Goal: Task Accomplishment & Management: Manage account settings

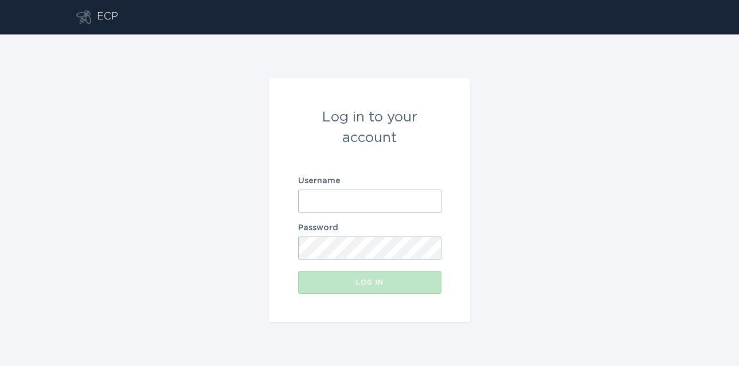
click at [315, 196] on input "Username" at bounding box center [369, 201] width 143 height 23
paste input "[EMAIL_ADDRESS][DOMAIN_NAME]"
type input "[EMAIL_ADDRESS][DOMAIN_NAME]"
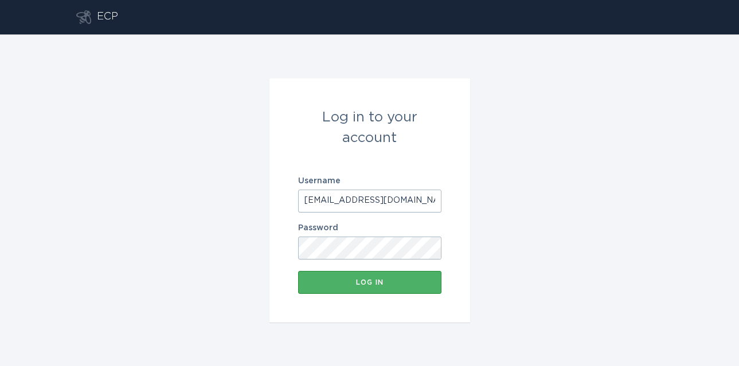
click at [336, 276] on button "Log in" at bounding box center [369, 282] width 143 height 23
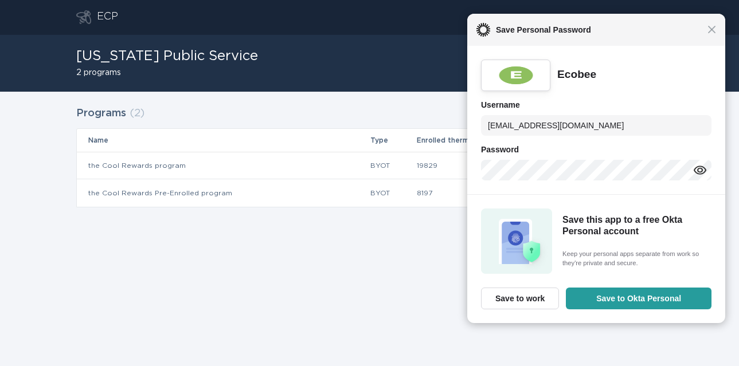
click at [300, 240] on div "ECP [EMAIL_ADDRESS][DOMAIN_NAME] Chevron [US_STATE] Public Service 2 programs C…" at bounding box center [369, 183] width 739 height 366
click at [705, 32] on span "Save Personal Password" at bounding box center [598, 30] width 217 height 14
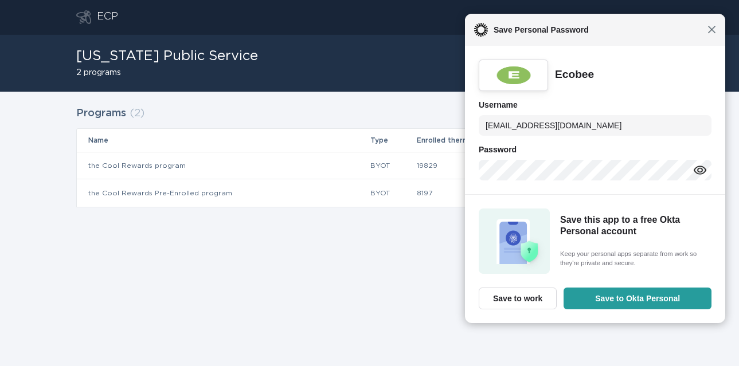
click at [714, 33] on span "Close" at bounding box center [712, 29] width 9 height 9
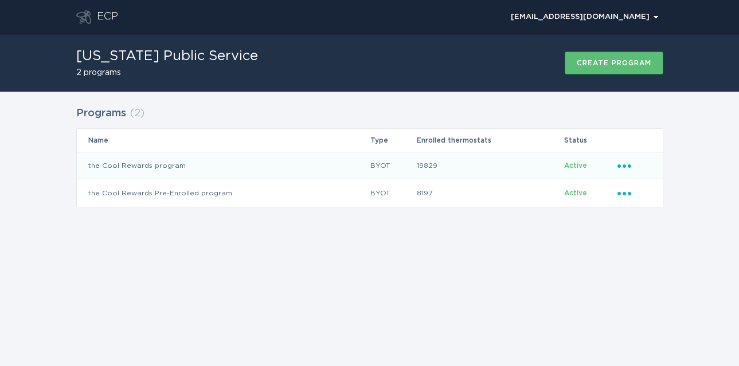
click at [635, 170] on div "Ellipsis" at bounding box center [635, 165] width 34 height 13
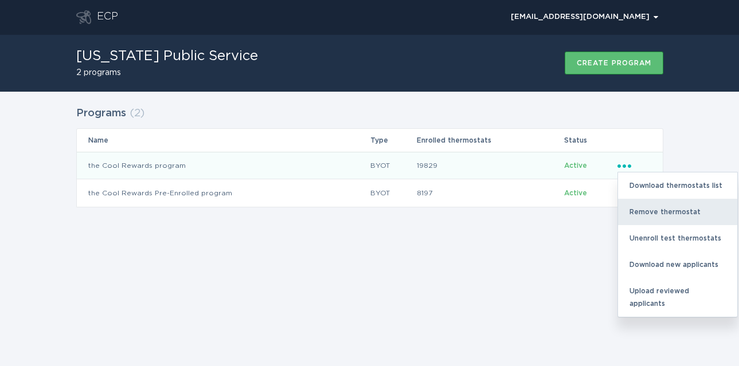
click at [641, 210] on div "Remove thermostat" at bounding box center [677, 212] width 119 height 26
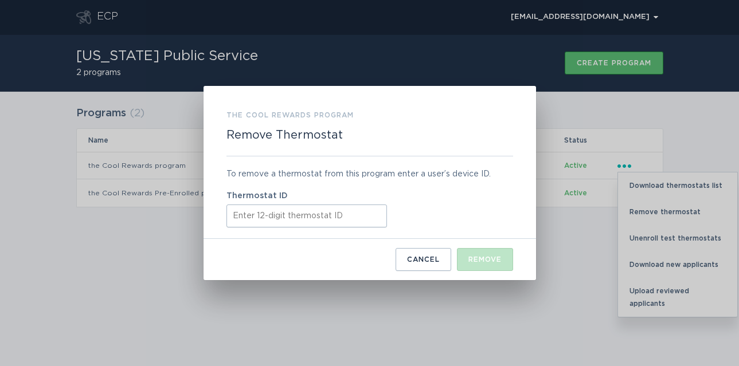
click at [380, 212] on input "Thermostat ID" at bounding box center [307, 216] width 161 height 23
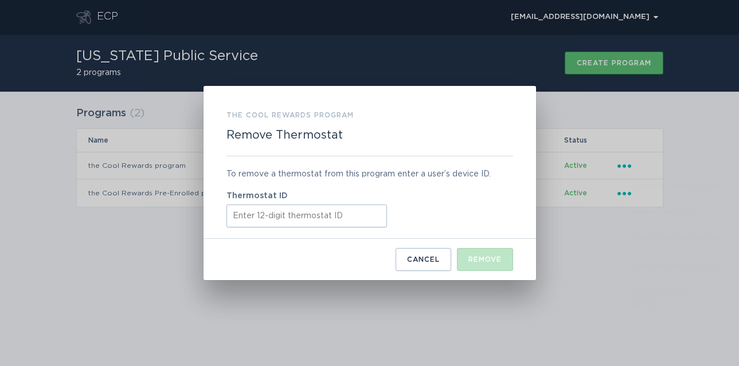
paste input "521721827506"
type input "521721827506"
click at [481, 256] on div "Remove" at bounding box center [485, 259] width 33 height 7
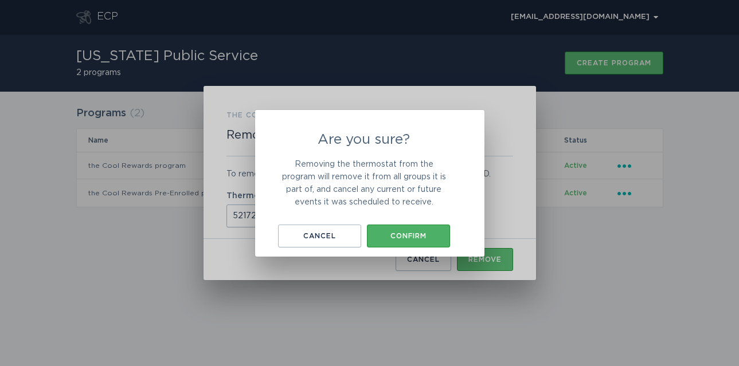
click at [398, 232] on button "Confirm" at bounding box center [408, 236] width 83 height 23
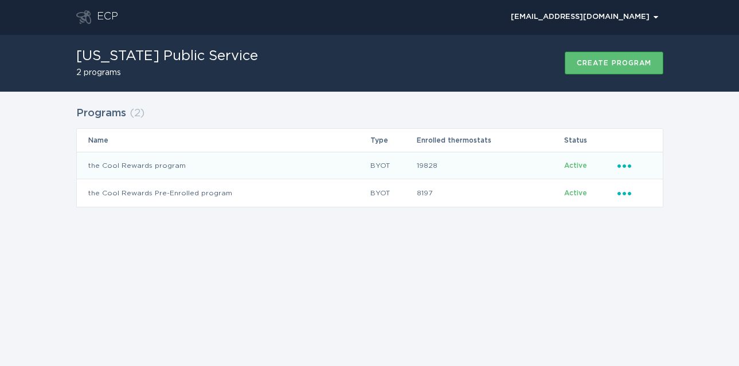
click at [622, 165] on icon "Ellipsis" at bounding box center [626, 164] width 16 height 10
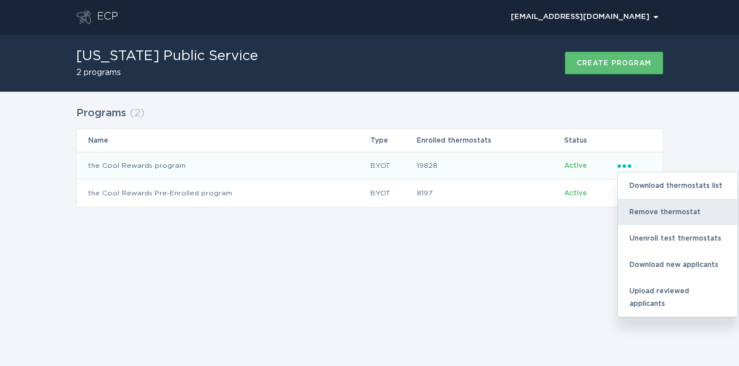
click at [637, 202] on div "Remove thermostat" at bounding box center [677, 212] width 119 height 26
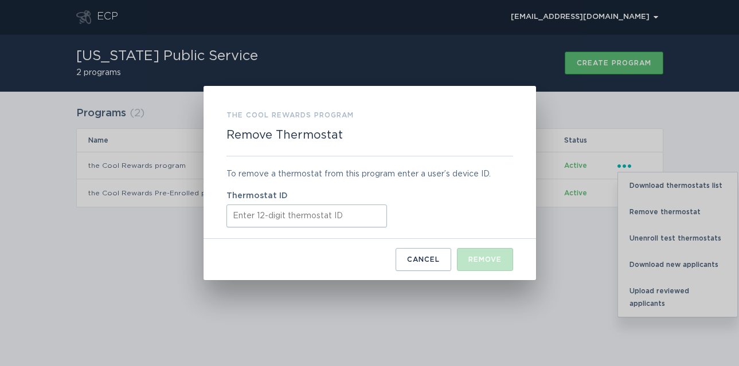
click at [341, 211] on input "Thermostat ID" at bounding box center [307, 216] width 161 height 23
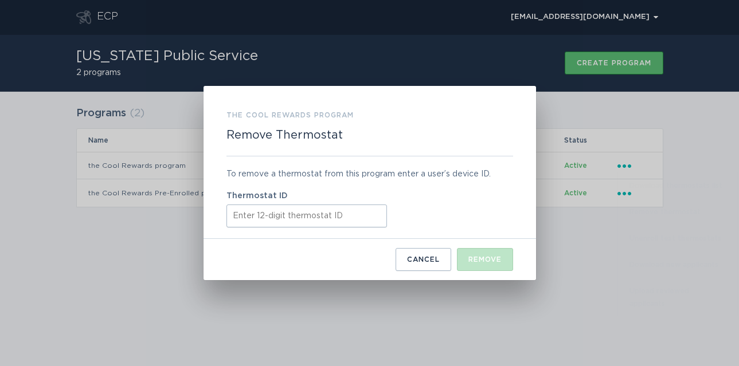
paste input "531602925418"
type input "531602925418"
click at [470, 258] on div "Remove" at bounding box center [485, 259] width 33 height 7
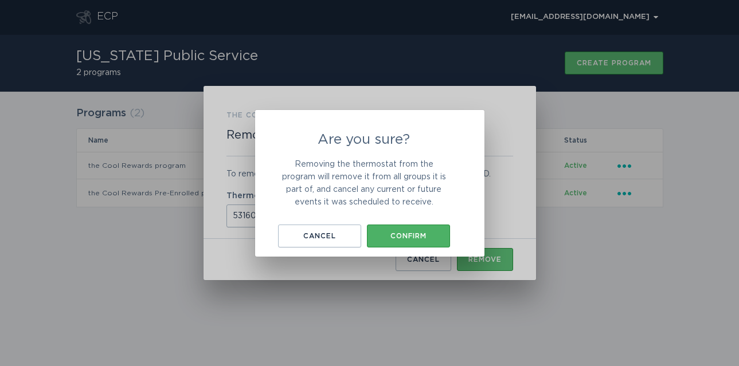
click at [411, 233] on div "Confirm" at bounding box center [409, 236] width 72 height 7
